Goal: Check status: Check status

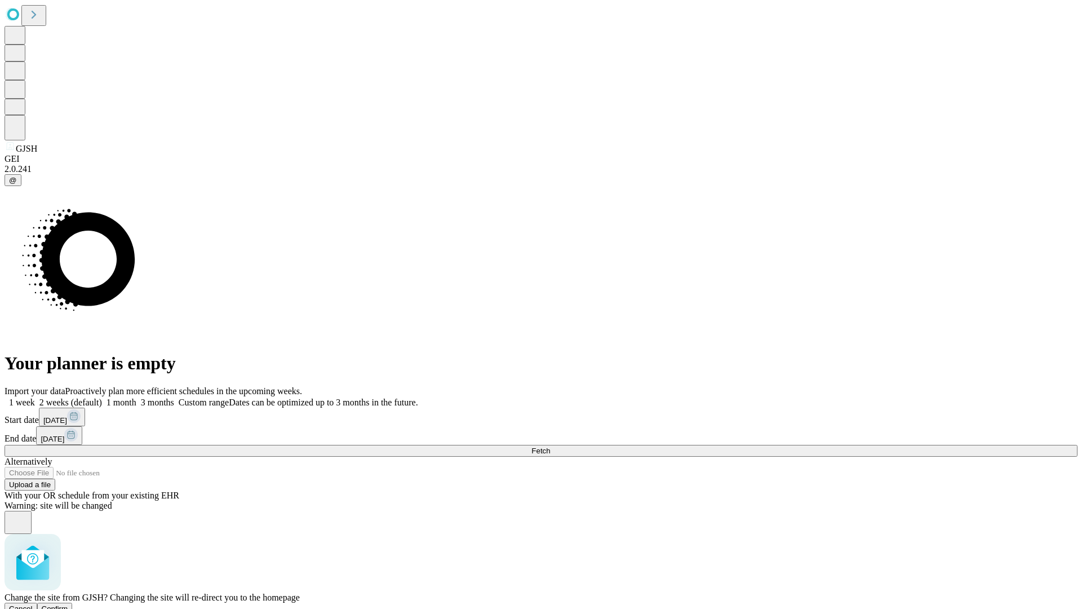
click at [68, 604] on span "Confirm" at bounding box center [55, 608] width 26 height 8
click at [102, 397] on label "2 weeks (default)" at bounding box center [68, 402] width 67 height 10
click at [550, 446] on span "Fetch" at bounding box center [541, 450] width 19 height 8
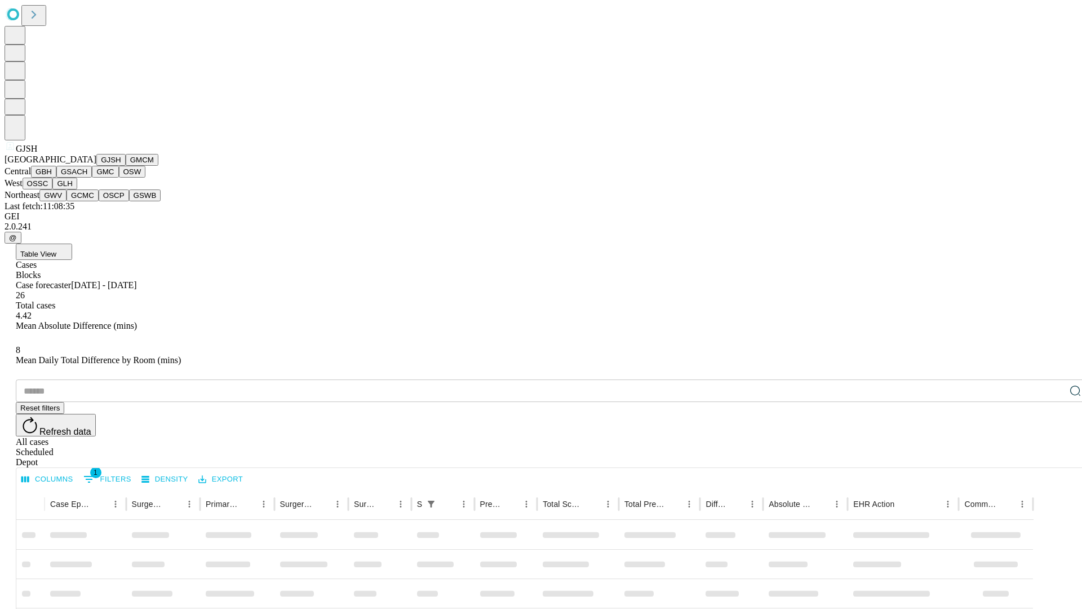
click at [126, 166] on button "GMCM" at bounding box center [142, 160] width 33 height 12
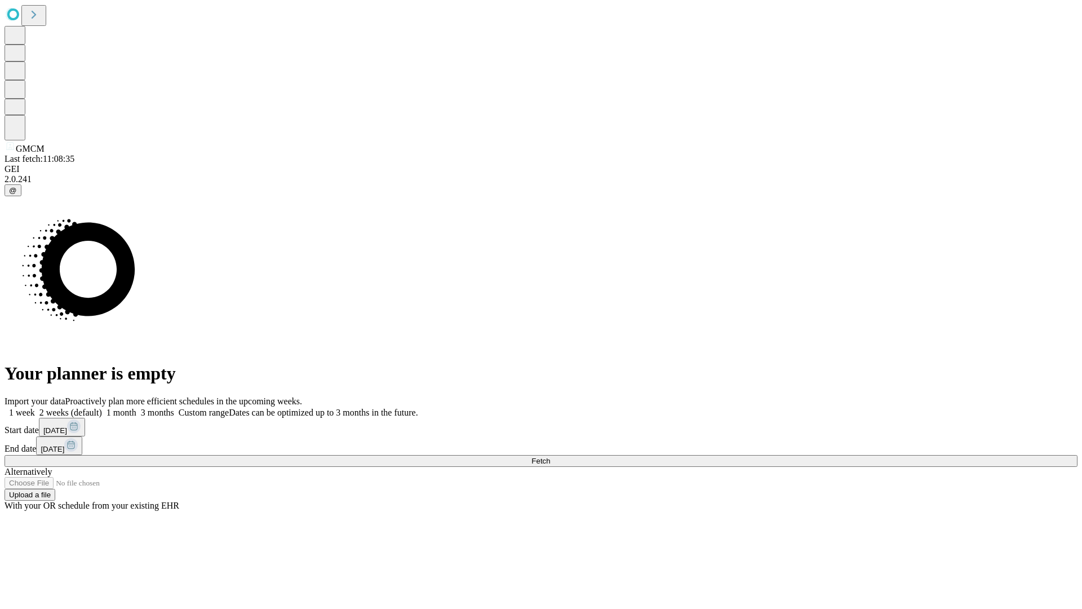
click at [102, 408] on label "2 weeks (default)" at bounding box center [68, 413] width 67 height 10
click at [550, 457] on span "Fetch" at bounding box center [541, 461] width 19 height 8
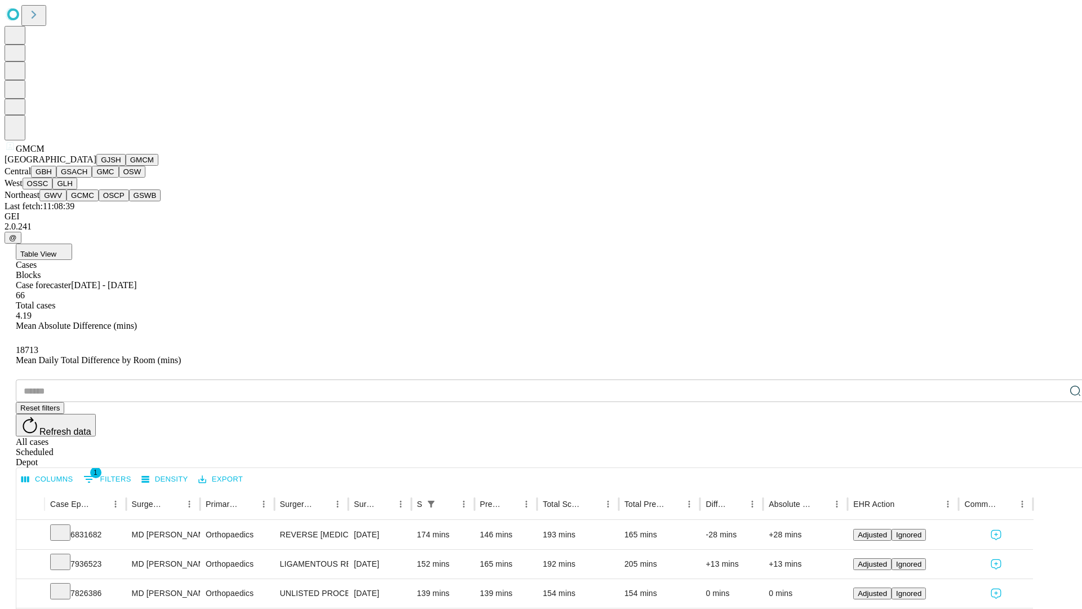
click at [56, 178] on button "GBH" at bounding box center [43, 172] width 25 height 12
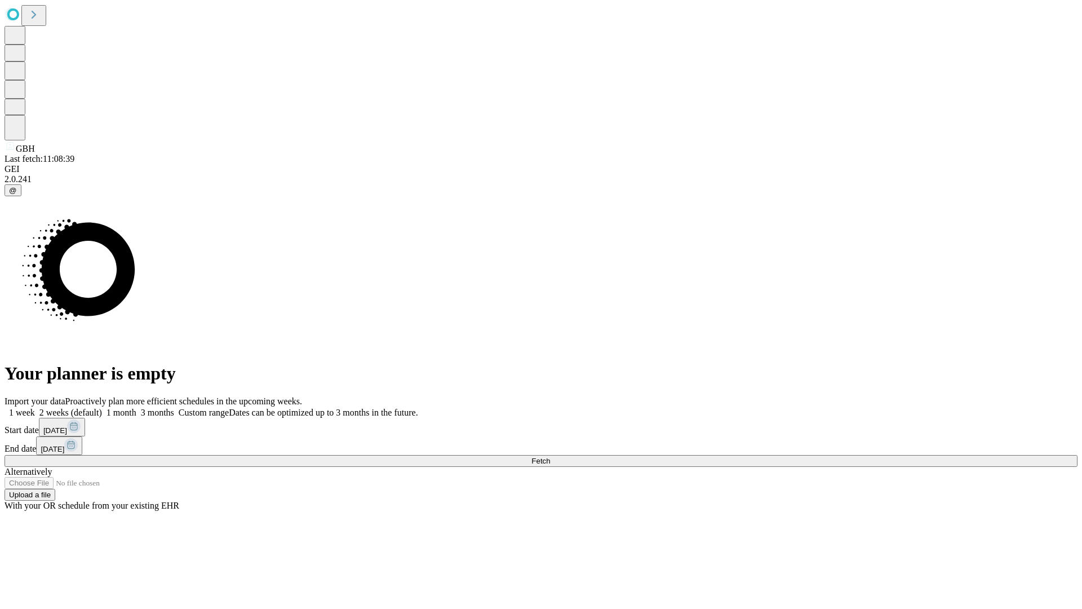
click at [102, 408] on label "2 weeks (default)" at bounding box center [68, 413] width 67 height 10
click at [550, 457] on span "Fetch" at bounding box center [541, 461] width 19 height 8
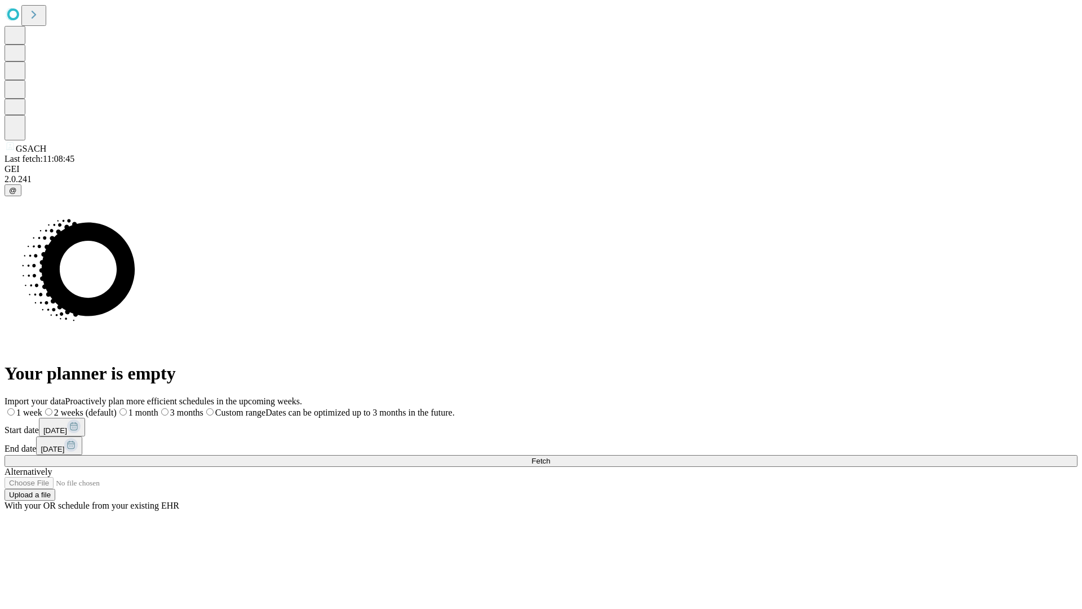
click at [550, 457] on span "Fetch" at bounding box center [541, 461] width 19 height 8
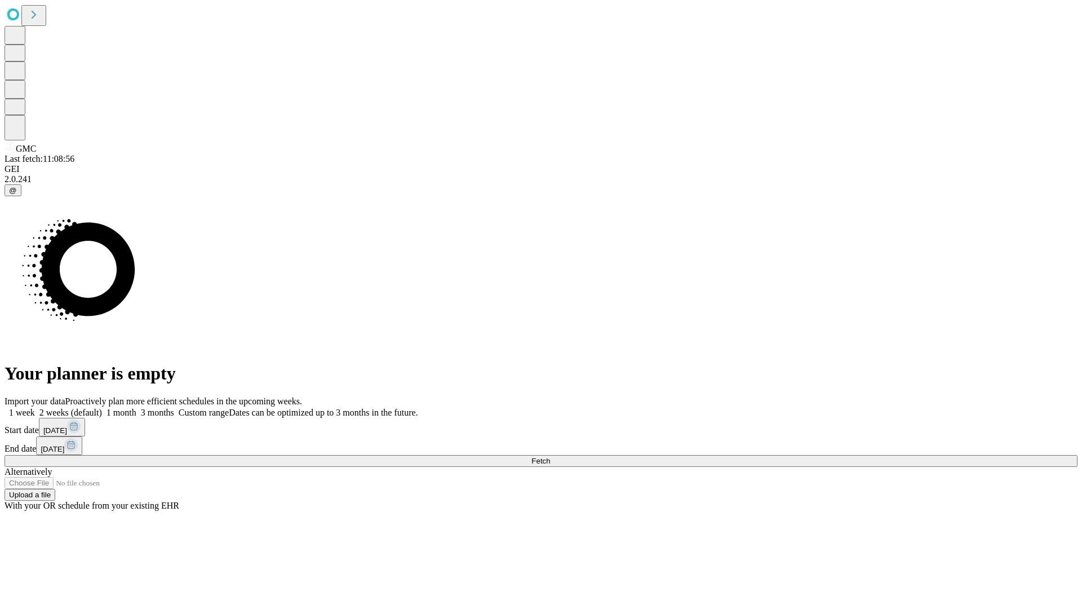
click at [102, 408] on label "2 weeks (default)" at bounding box center [68, 413] width 67 height 10
click at [550, 457] on span "Fetch" at bounding box center [541, 461] width 19 height 8
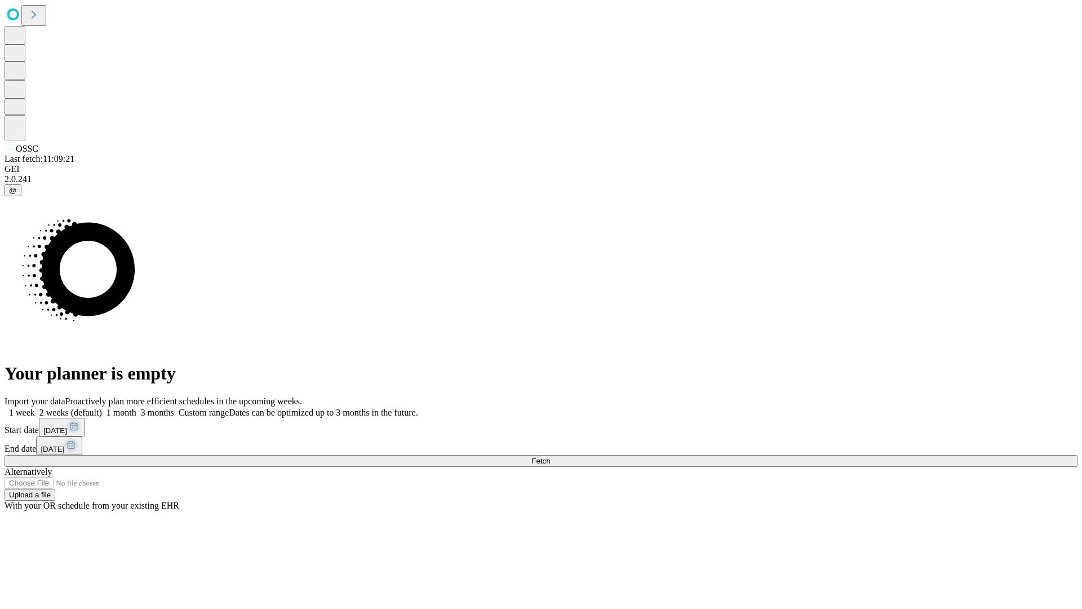
click at [102, 408] on label "2 weeks (default)" at bounding box center [68, 413] width 67 height 10
click at [550, 457] on span "Fetch" at bounding box center [541, 461] width 19 height 8
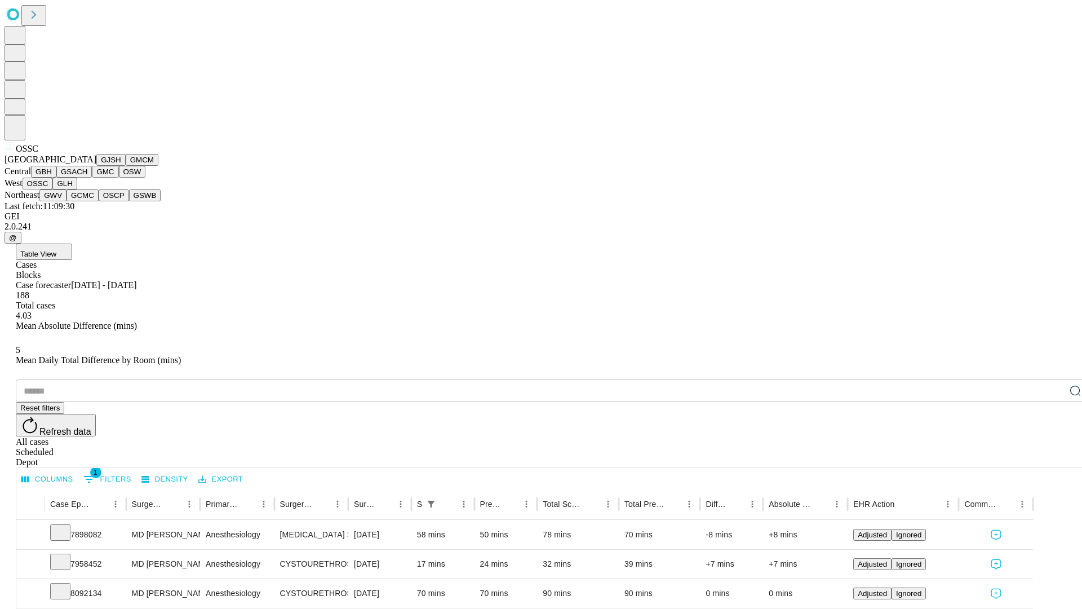
click at [77, 189] on button "GLH" at bounding box center [64, 184] width 24 height 12
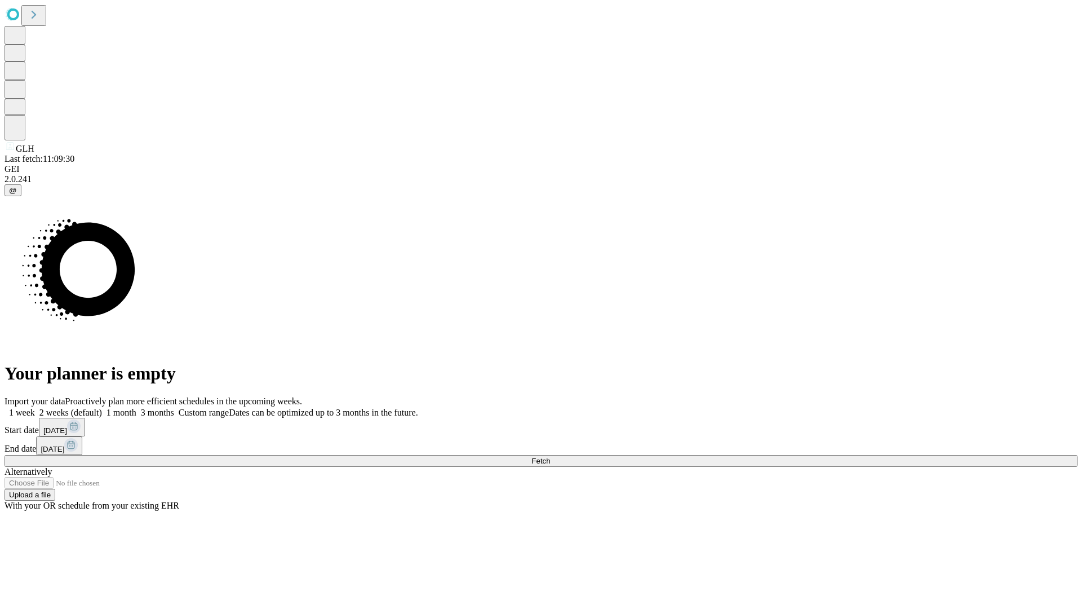
click at [102, 408] on label "2 weeks (default)" at bounding box center [68, 413] width 67 height 10
click at [550, 457] on span "Fetch" at bounding box center [541, 461] width 19 height 8
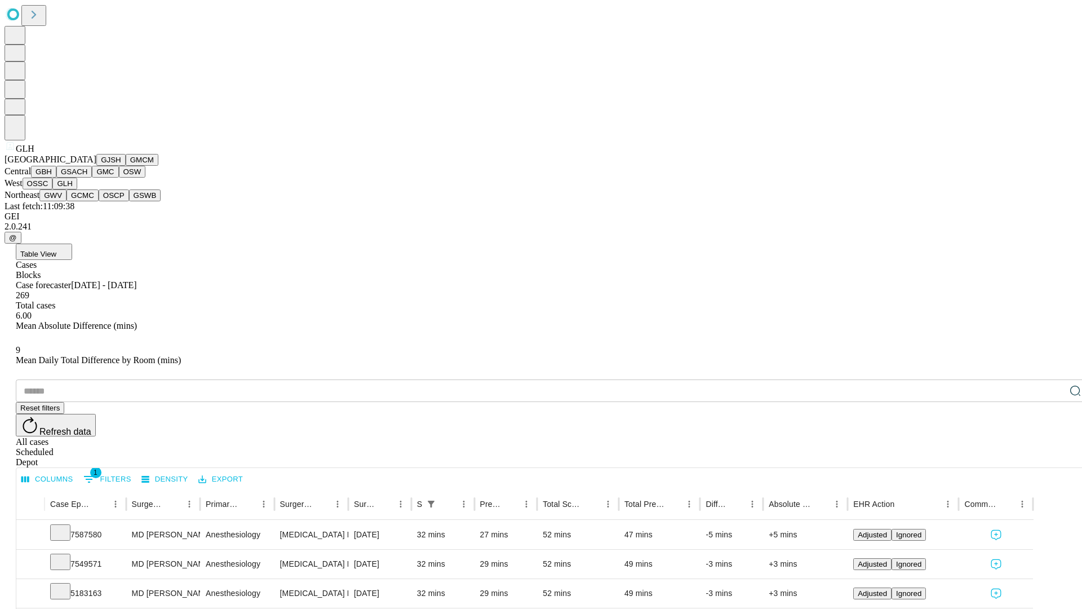
click at [67, 201] on button "GWV" at bounding box center [52, 195] width 27 height 12
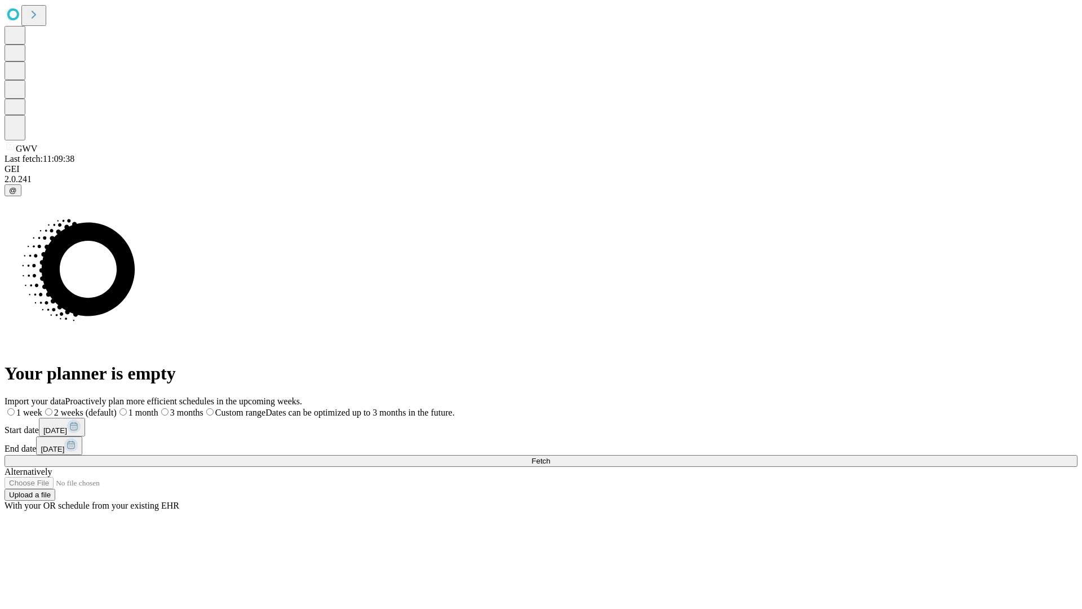
click at [117, 408] on label "2 weeks (default)" at bounding box center [79, 413] width 74 height 10
click at [550, 457] on span "Fetch" at bounding box center [541, 461] width 19 height 8
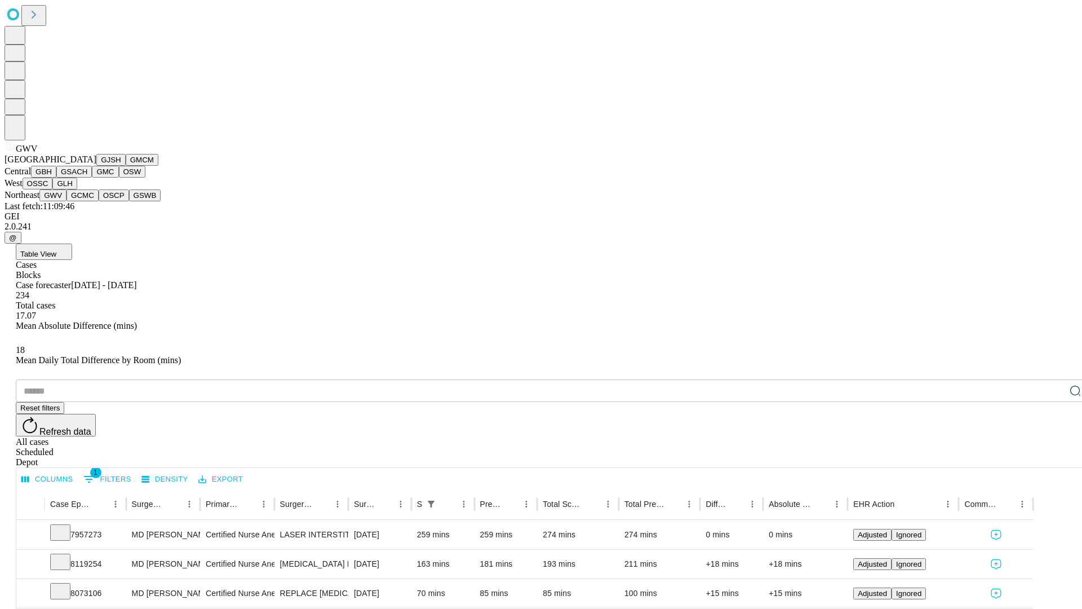
click at [87, 201] on button "GCMC" at bounding box center [83, 195] width 32 height 12
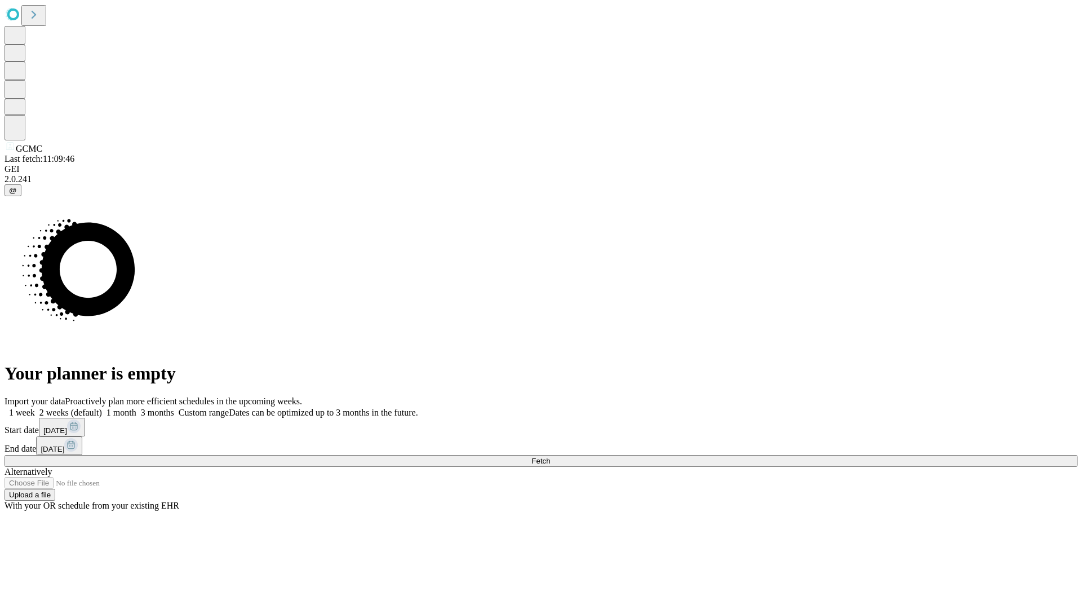
click at [102, 408] on label "2 weeks (default)" at bounding box center [68, 413] width 67 height 10
click at [550, 457] on span "Fetch" at bounding box center [541, 461] width 19 height 8
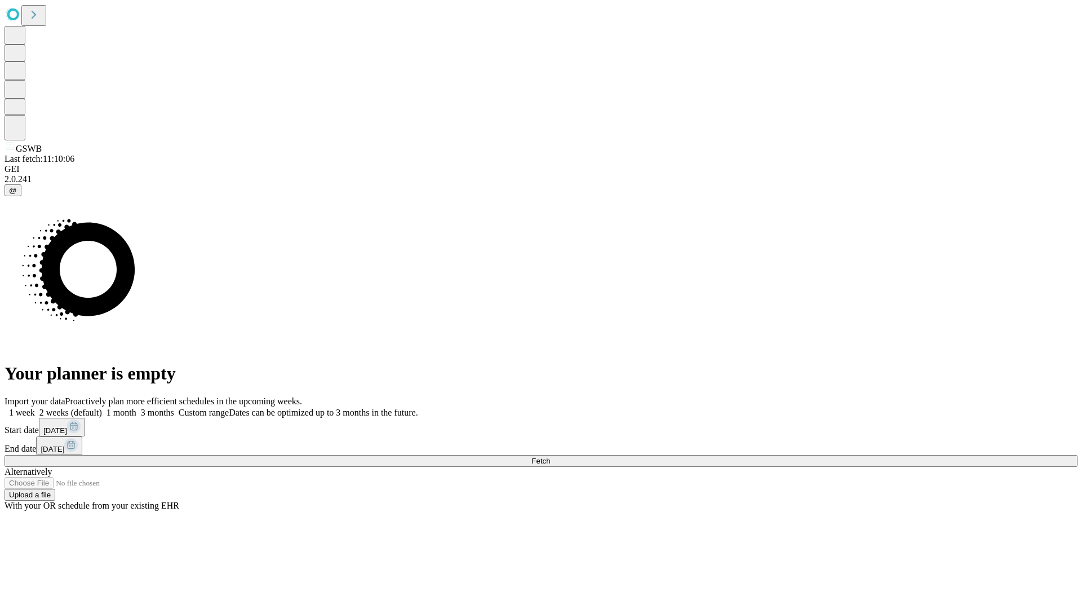
click at [102, 408] on label "2 weeks (default)" at bounding box center [68, 413] width 67 height 10
click at [550, 457] on span "Fetch" at bounding box center [541, 461] width 19 height 8
